Goal: Transaction & Acquisition: Purchase product/service

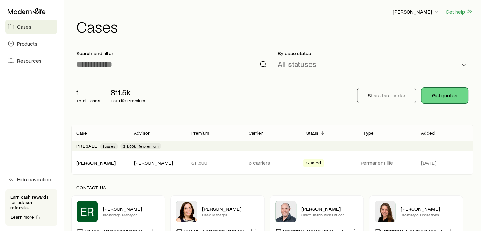
click at [440, 98] on button "Get quotes" at bounding box center [444, 96] width 47 height 16
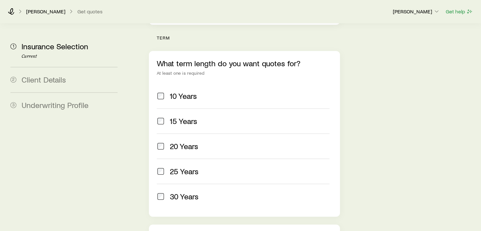
scroll to position [327, 0]
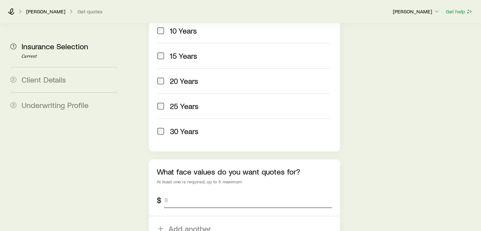
click at [179, 192] on input "tel" at bounding box center [248, 200] width 168 height 16
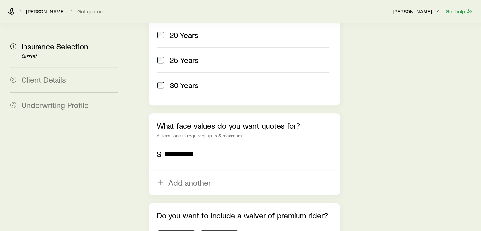
scroll to position [392, 0]
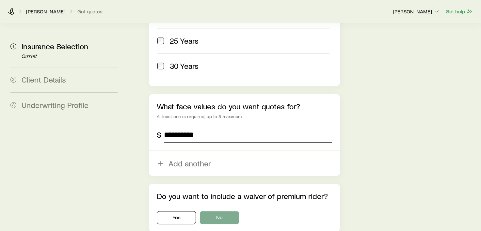
type input "**********"
click at [213, 211] on button "No" at bounding box center [219, 217] width 39 height 13
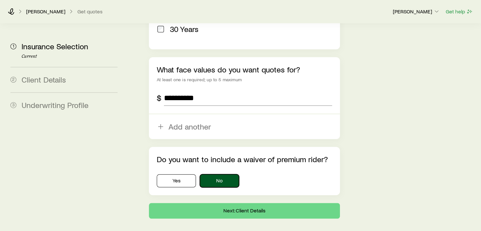
scroll to position [442, 0]
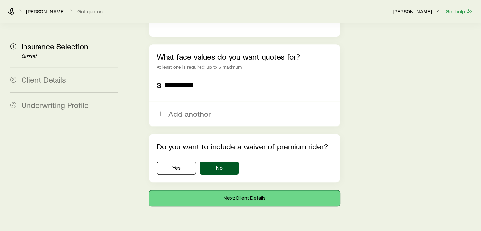
click at [236, 190] on button "Next: Client Details" at bounding box center [244, 198] width 191 height 16
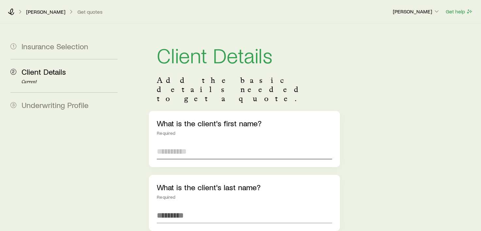
click at [184, 144] on input "text" at bounding box center [244, 152] width 175 height 16
type input "****"
type input "*****"
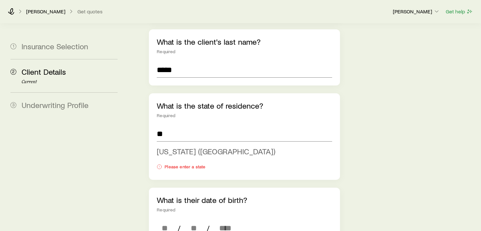
click at [184, 147] on span "[US_STATE] ([GEOGRAPHIC_DATA])" at bounding box center [216, 151] width 119 height 9
type input "**********"
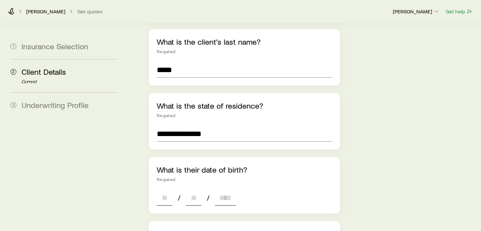
click at [164, 190] on input at bounding box center [165, 198] width 16 height 16
type input "**"
type input "****"
type input "*"
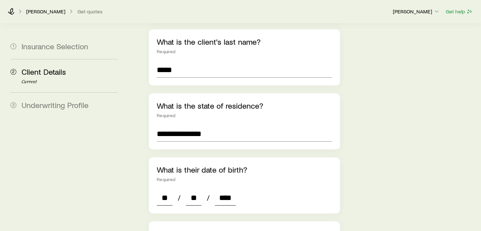
type input "*"
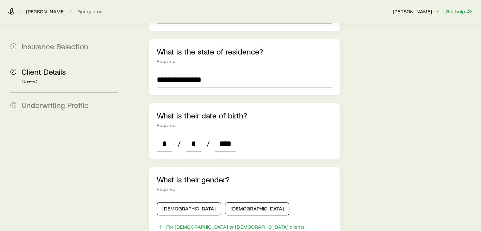
scroll to position [211, 0]
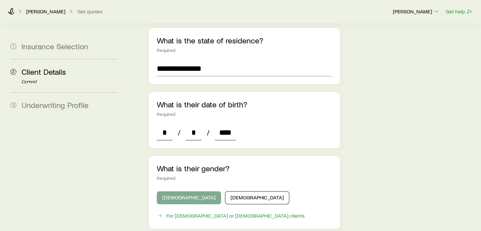
type input "****"
click at [174, 191] on button "[DEMOGRAPHIC_DATA]" at bounding box center [189, 197] width 64 height 13
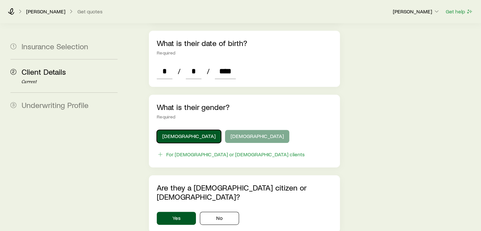
scroll to position [276, 0]
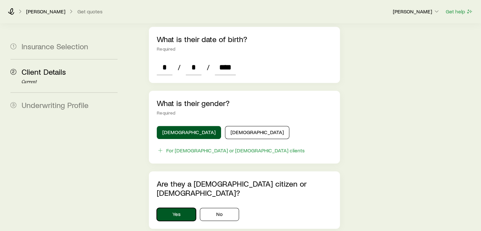
click at [180, 208] on button "Yes" at bounding box center [176, 214] width 39 height 13
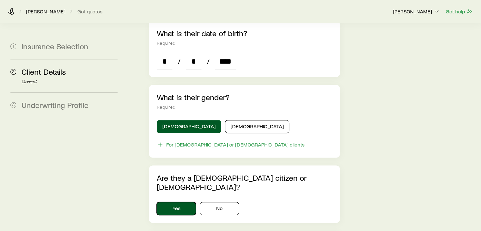
scroll to position [342, 0]
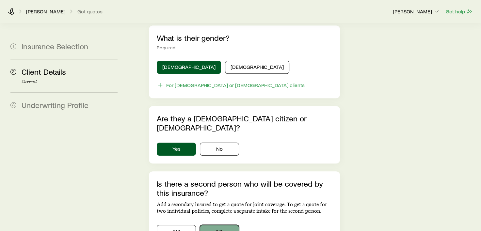
click at [212, 225] on button "No" at bounding box center [219, 231] width 39 height 13
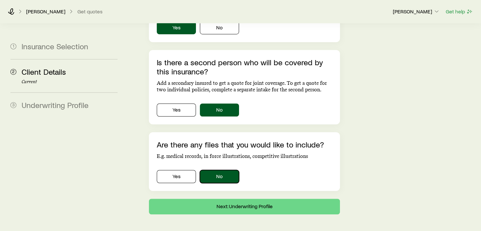
click at [218, 170] on button "No" at bounding box center [219, 176] width 39 height 13
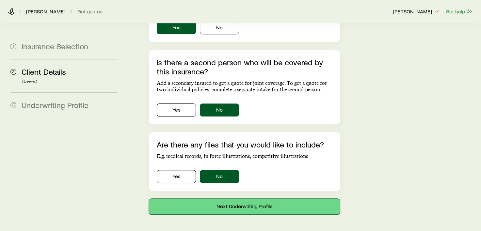
click at [230, 199] on button "Next: Underwriting Profile" at bounding box center [244, 207] width 191 height 16
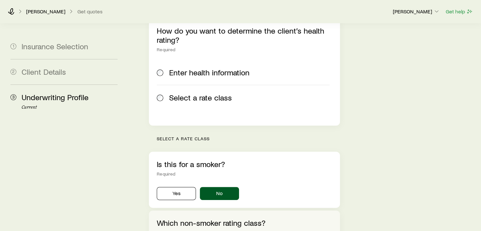
scroll to position [131, 0]
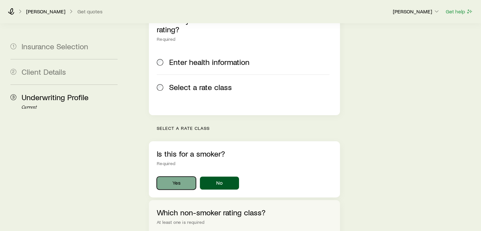
click at [175, 177] on button "Yes" at bounding box center [176, 183] width 39 height 13
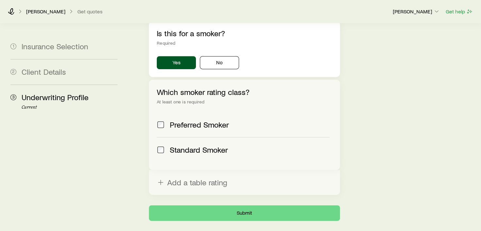
scroll to position [261, 0]
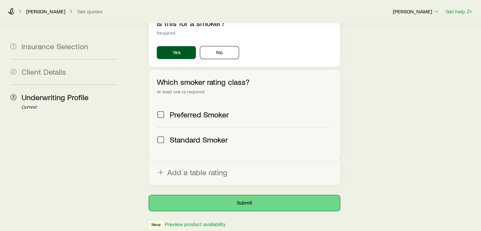
click at [232, 195] on button "Submit" at bounding box center [244, 203] width 191 height 16
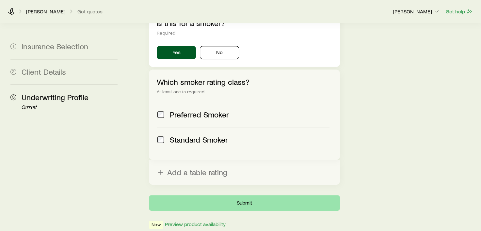
scroll to position [0, 0]
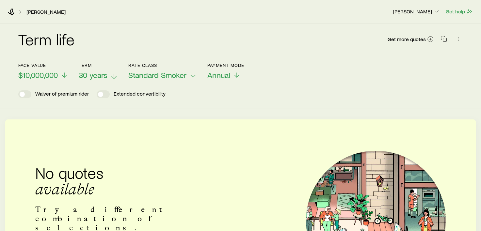
click at [104, 75] on span "30 years" at bounding box center [93, 75] width 29 height 9
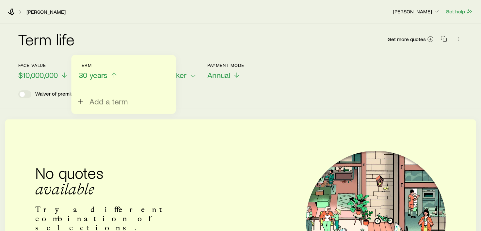
click at [114, 75] on line at bounding box center [114, 75] width 0 height 5
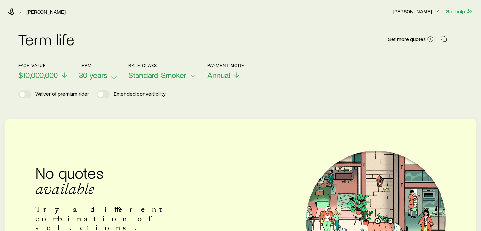
click at [114, 75] on line at bounding box center [114, 76] width 0 height 5
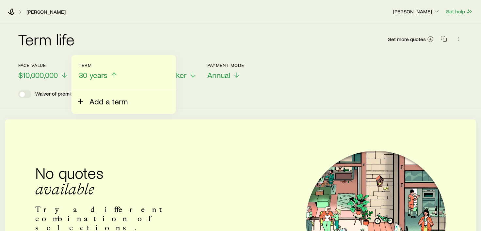
click at [98, 101] on span "Add a term" at bounding box center [108, 101] width 38 height 9
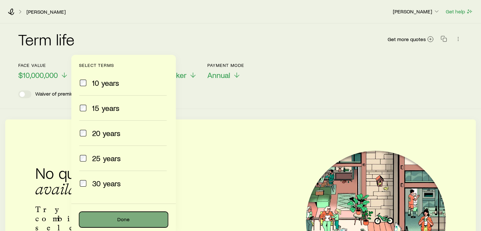
click at [126, 219] on button "Done" at bounding box center [123, 220] width 89 height 16
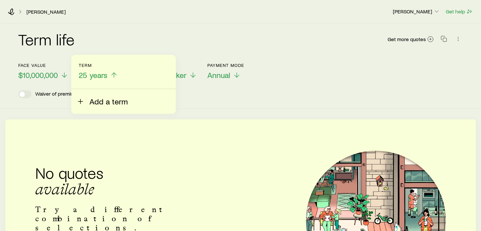
click at [80, 104] on line at bounding box center [80, 101] width 0 height 5
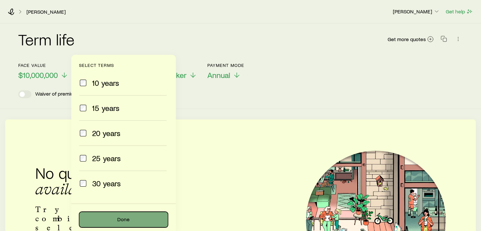
click at [118, 218] on button "Done" at bounding box center [123, 220] width 89 height 16
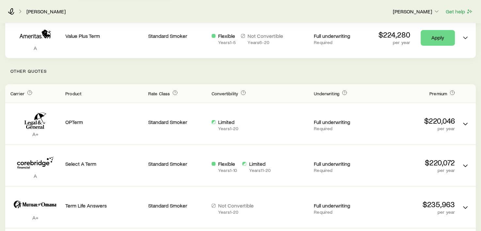
scroll to position [131, 0]
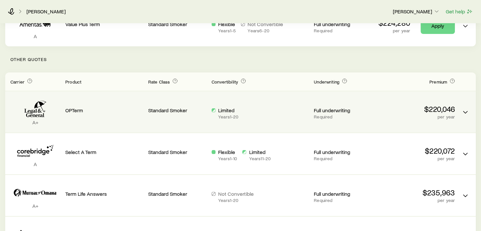
click at [74, 111] on p "OPTerm" at bounding box center [104, 110] width 78 height 7
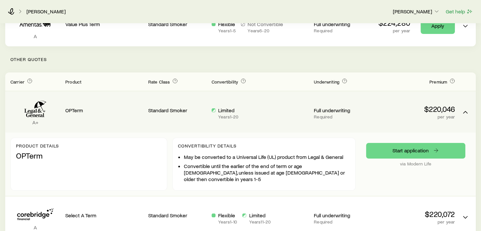
click at [437, 112] on p "$220,046" at bounding box center [416, 108] width 78 height 9
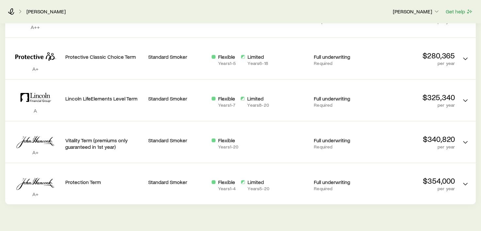
scroll to position [578, 0]
